Goal: Information Seeking & Learning: Check status

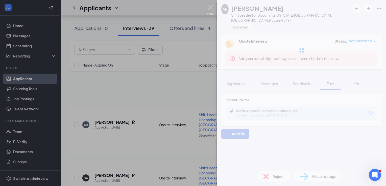
scroll to position [74, 0]
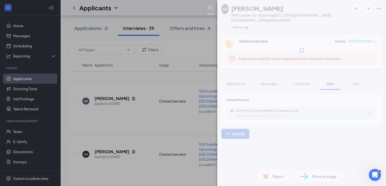
click at [210, 9] on img at bounding box center [210, 10] width 6 height 10
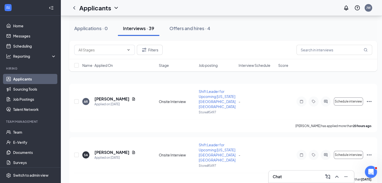
click at [27, 76] on link "Applicants" at bounding box center [34, 79] width 43 height 10
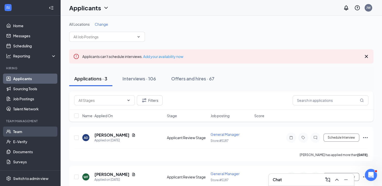
click at [20, 131] on link "Team" at bounding box center [34, 132] width 43 height 10
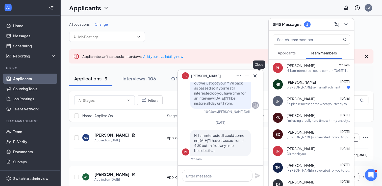
click at [260, 77] on div "PL PAYTON LUZNICKY" at bounding box center [220, 76] width 85 height 12
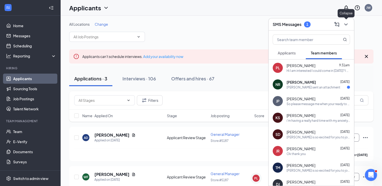
click at [346, 25] on icon "ChevronDown" at bounding box center [345, 24] width 3 height 2
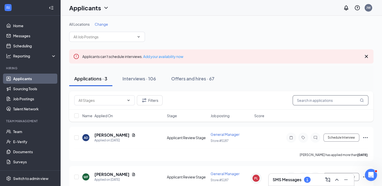
click at [306, 102] on input "text" at bounding box center [331, 100] width 76 height 10
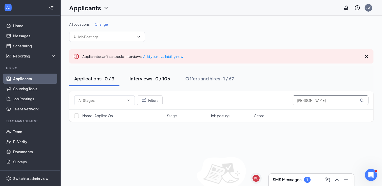
type input "[PERSON_NAME]"
click at [158, 82] on button "Interviews · 0 / 106" at bounding box center [150, 78] width 51 height 15
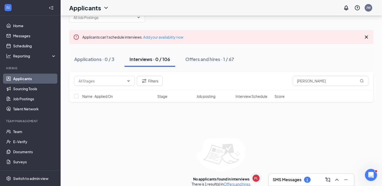
scroll to position [20, 0]
click at [198, 56] on div "Offers and hires · 1 / 67" at bounding box center [209, 59] width 49 height 6
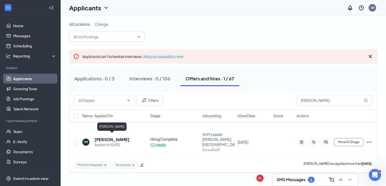
click at [107, 138] on h5 "[PERSON_NAME]" at bounding box center [111, 140] width 35 height 6
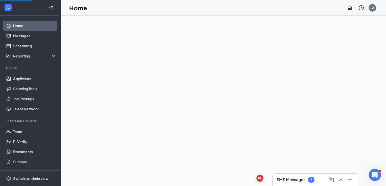
click at [297, 177] on h3 "SMS Messages" at bounding box center [291, 180] width 29 height 6
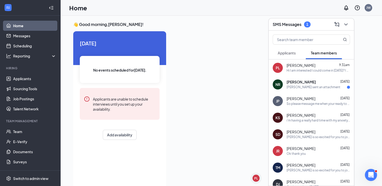
click at [303, 89] on div "[PERSON_NAME] sent an attachment" at bounding box center [314, 87] width 54 height 4
